Goal: Information Seeking & Learning: Learn about a topic

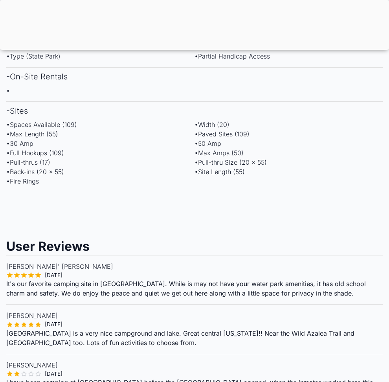
scroll to position [464, 0]
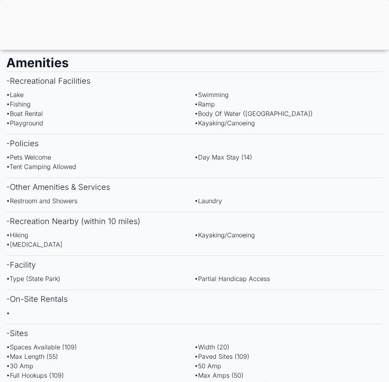
scroll to position [387, 0]
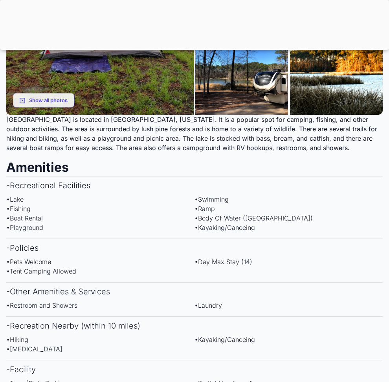
scroll to position [197, 0]
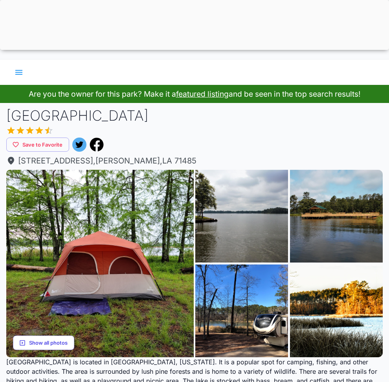
click at [52, 336] on button "Show all photos" at bounding box center [43, 343] width 61 height 15
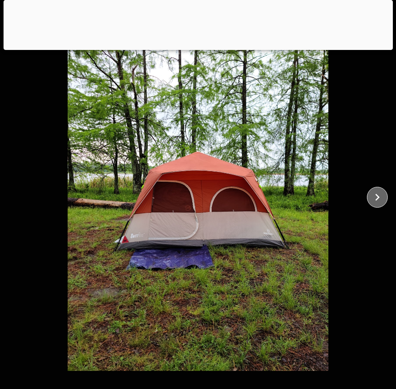
click at [371, 199] on icon "close" at bounding box center [377, 197] width 14 height 14
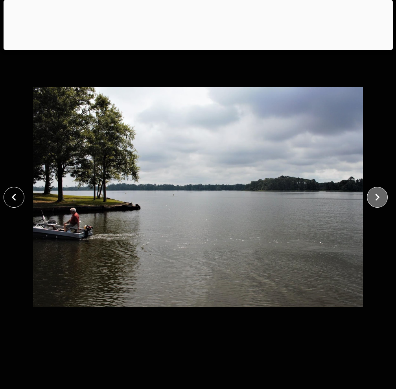
click at [371, 199] on icon "close" at bounding box center [377, 197] width 14 height 14
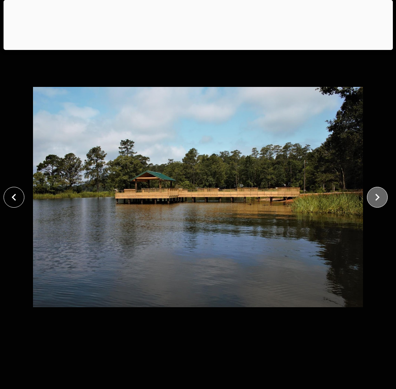
click at [374, 199] on icon "close" at bounding box center [377, 197] width 14 height 14
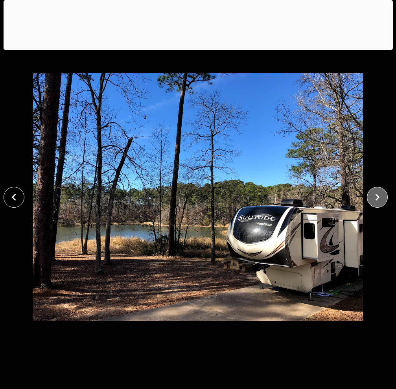
click at [374, 199] on icon "close" at bounding box center [377, 197] width 14 height 14
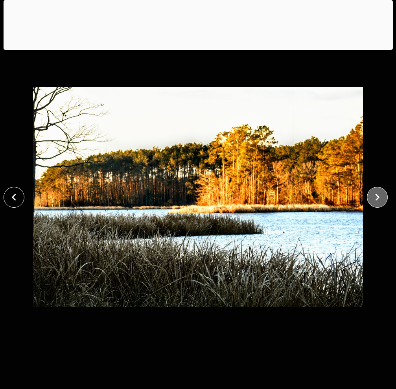
click at [374, 199] on icon "close" at bounding box center [377, 197] width 14 height 14
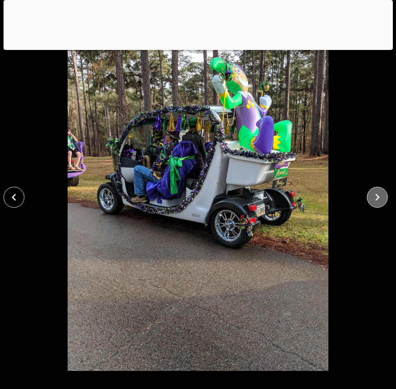
click at [374, 199] on icon "close" at bounding box center [377, 197] width 14 height 14
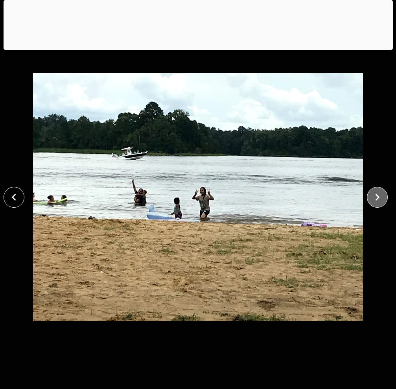
click at [374, 199] on icon "close" at bounding box center [377, 197] width 14 height 14
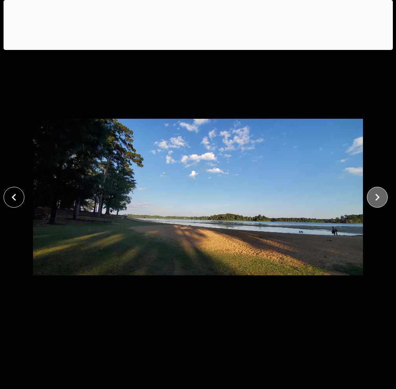
click at [374, 199] on icon "close" at bounding box center [377, 197] width 14 height 14
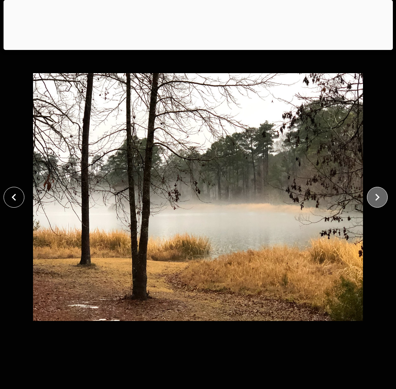
click at [374, 199] on icon "close" at bounding box center [377, 197] width 14 height 14
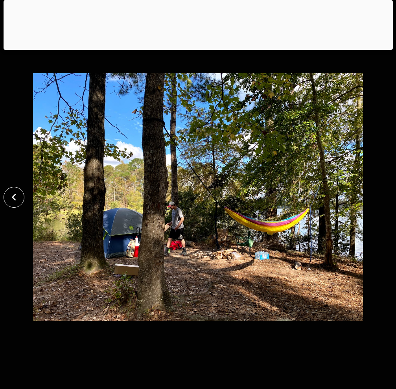
click at [374, 199] on div at bounding box center [198, 197] width 396 height 348
